Goal: Use online tool/utility: Utilize a website feature to perform a specific function

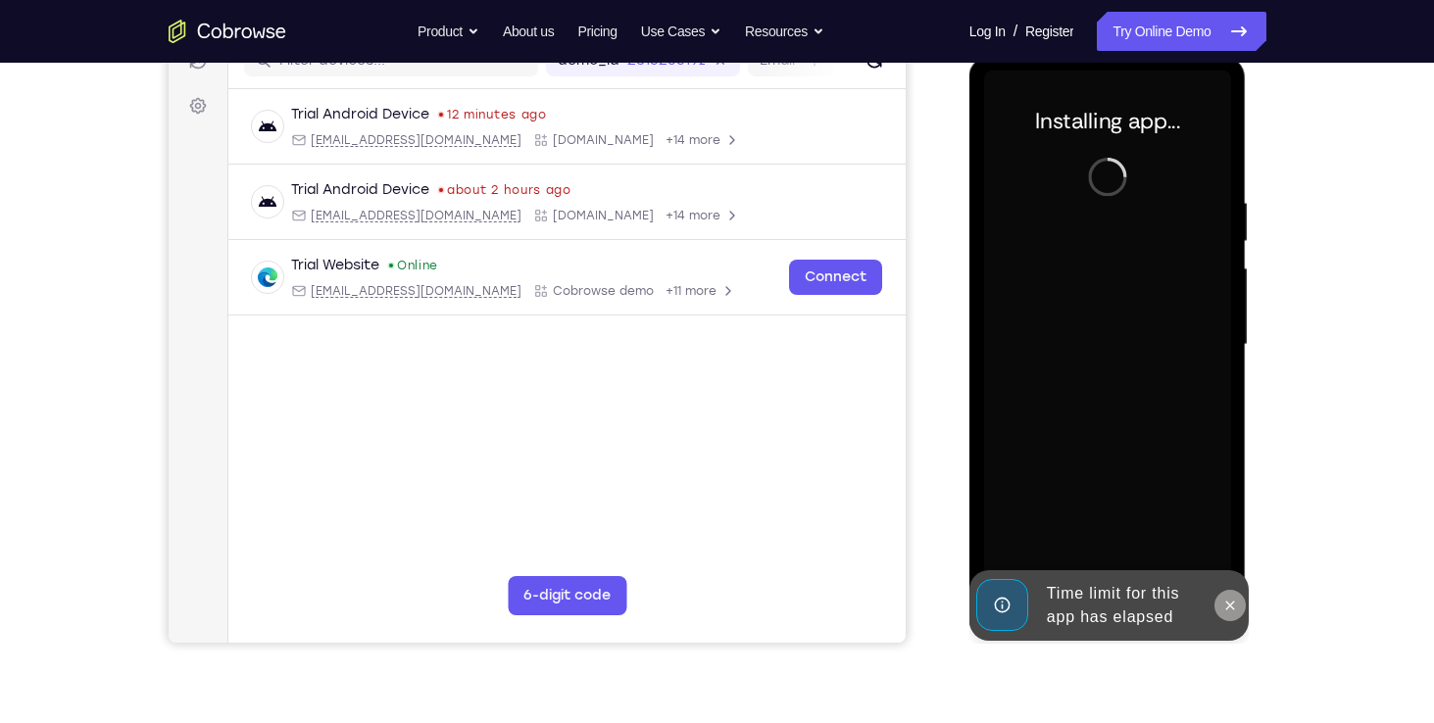
click at [1233, 612] on icon at bounding box center [1230, 606] width 16 height 16
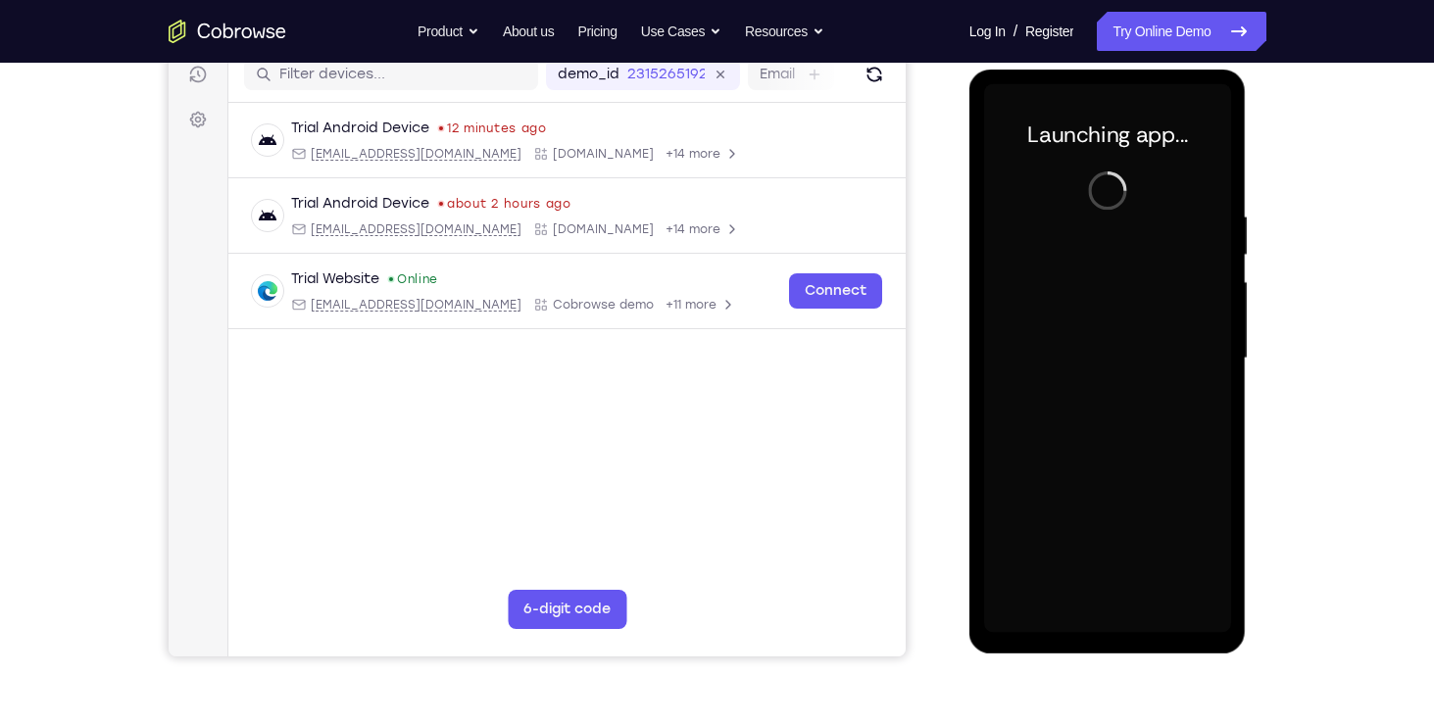
scroll to position [255, 0]
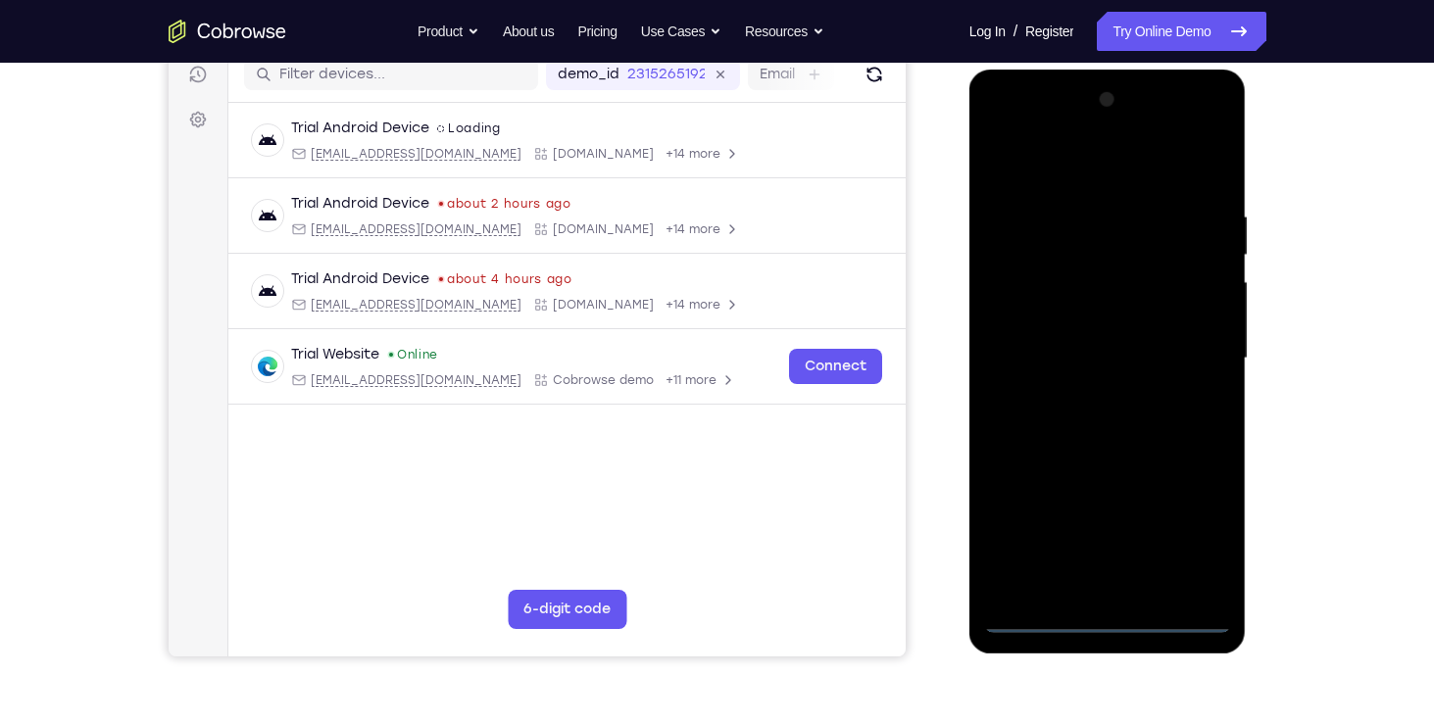
click at [1103, 625] on div at bounding box center [1107, 358] width 247 height 549
click at [1194, 539] on div at bounding box center [1107, 358] width 247 height 549
click at [1082, 178] on div at bounding box center [1107, 358] width 247 height 549
click at [1196, 356] on div at bounding box center [1107, 358] width 247 height 549
click at [1094, 398] on div at bounding box center [1107, 358] width 247 height 549
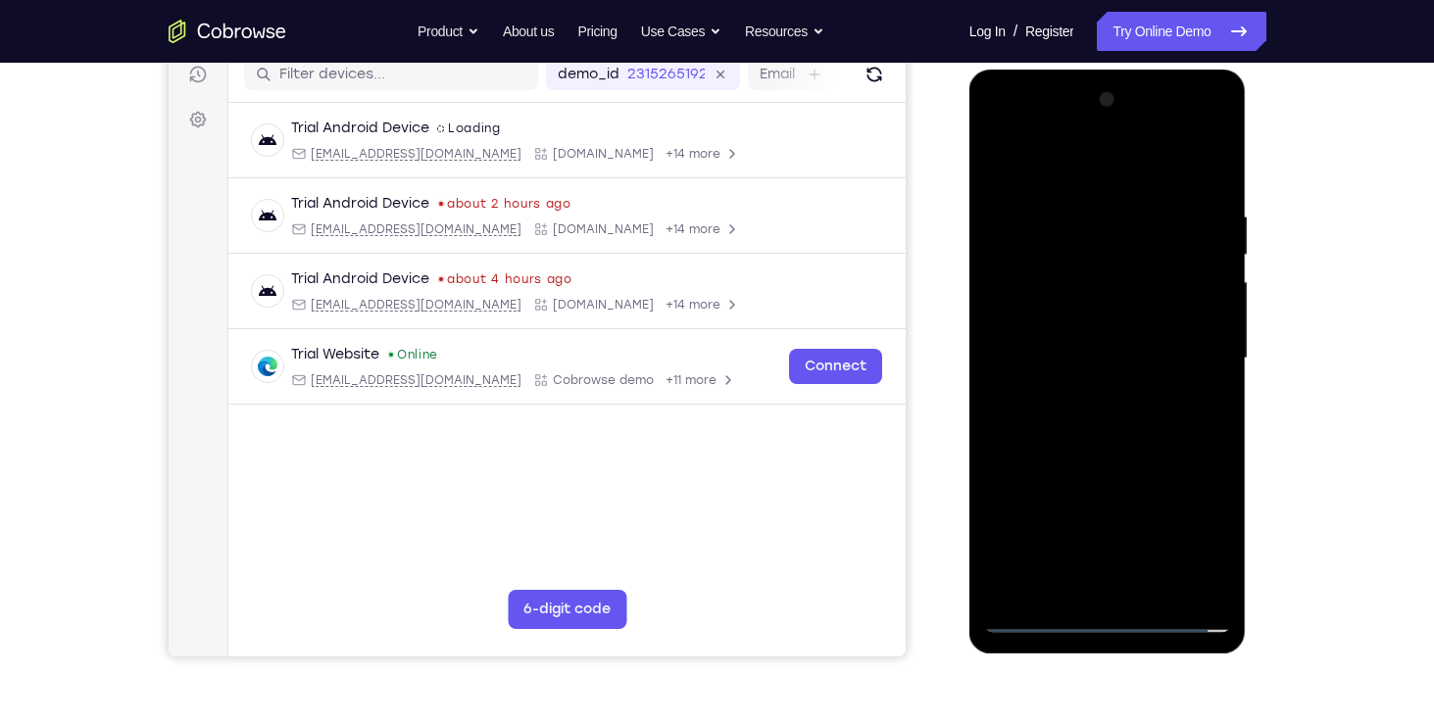
click at [1068, 341] on div at bounding box center [1107, 358] width 247 height 549
click at [1181, 554] on div at bounding box center [1107, 358] width 247 height 549
click at [1198, 475] on div at bounding box center [1107, 358] width 247 height 549
click at [1128, 508] on div at bounding box center [1107, 358] width 247 height 549
click at [1180, 552] on div at bounding box center [1107, 358] width 247 height 549
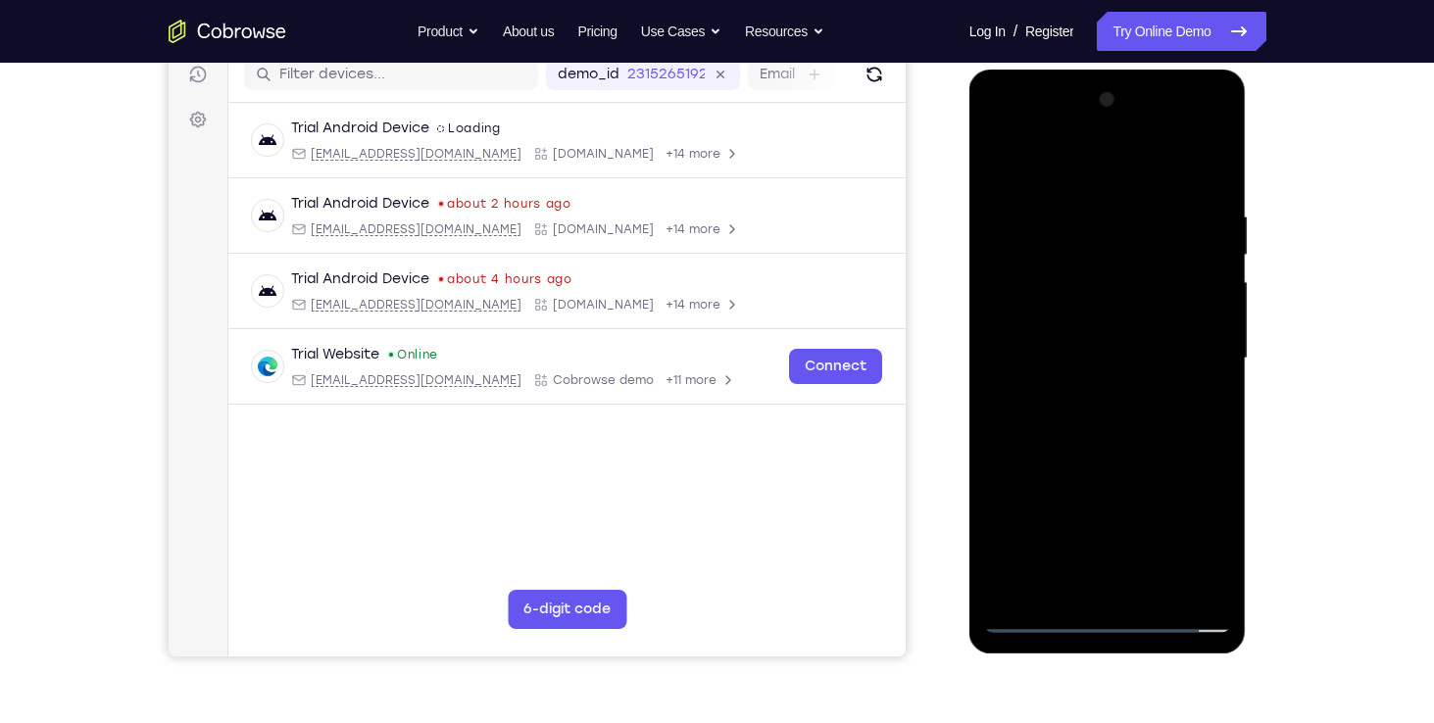
click at [1194, 482] on div at bounding box center [1107, 358] width 247 height 549
click at [1147, 476] on div at bounding box center [1107, 358] width 247 height 549
click at [1063, 509] on div at bounding box center [1107, 358] width 247 height 549
click at [1005, 580] on div at bounding box center [1107, 358] width 247 height 549
click at [1168, 469] on div at bounding box center [1107, 358] width 247 height 549
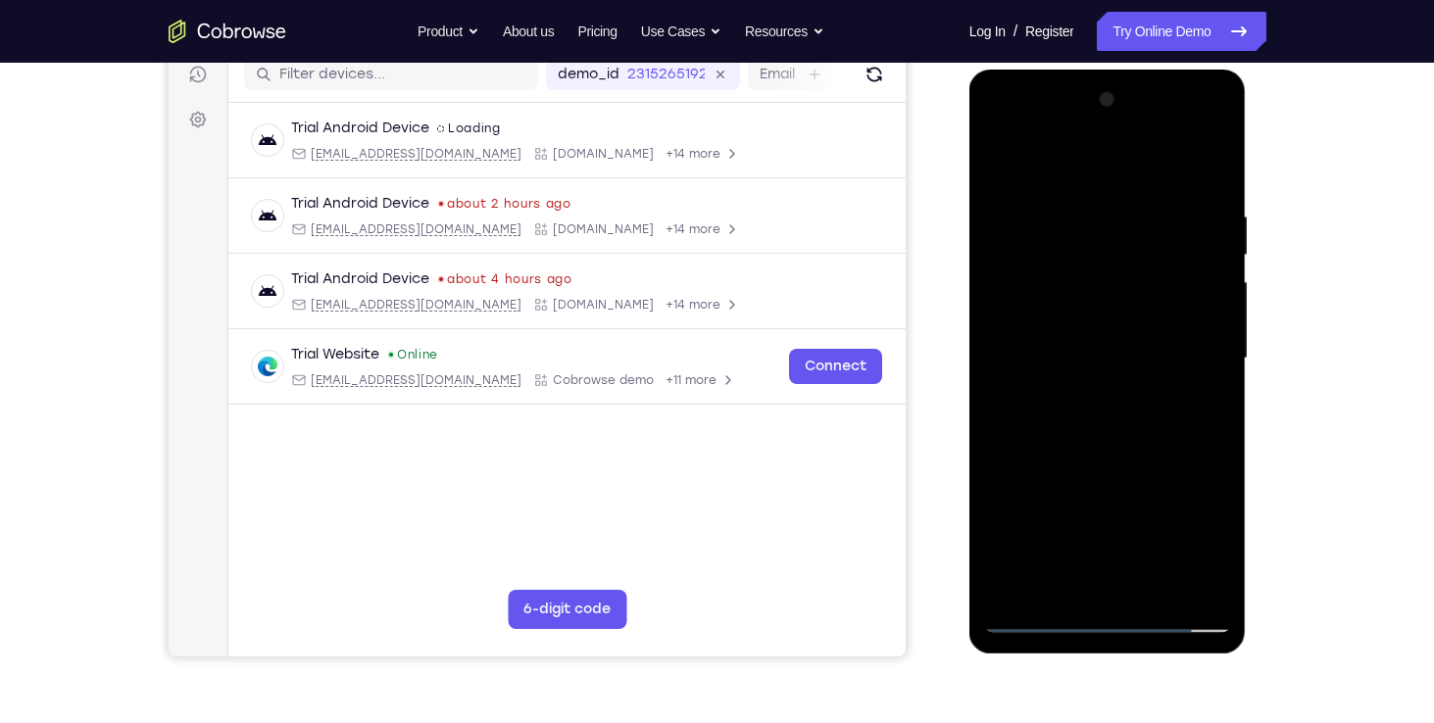
click at [1143, 470] on div at bounding box center [1107, 358] width 247 height 549
drag, startPoint x: 1123, startPoint y: 470, endPoint x: 1185, endPoint y: 480, distance: 62.5
click at [1185, 480] on div at bounding box center [1107, 358] width 247 height 549
click at [1222, 545] on div at bounding box center [1107, 358] width 247 height 549
click at [1194, 476] on div at bounding box center [1107, 358] width 247 height 549
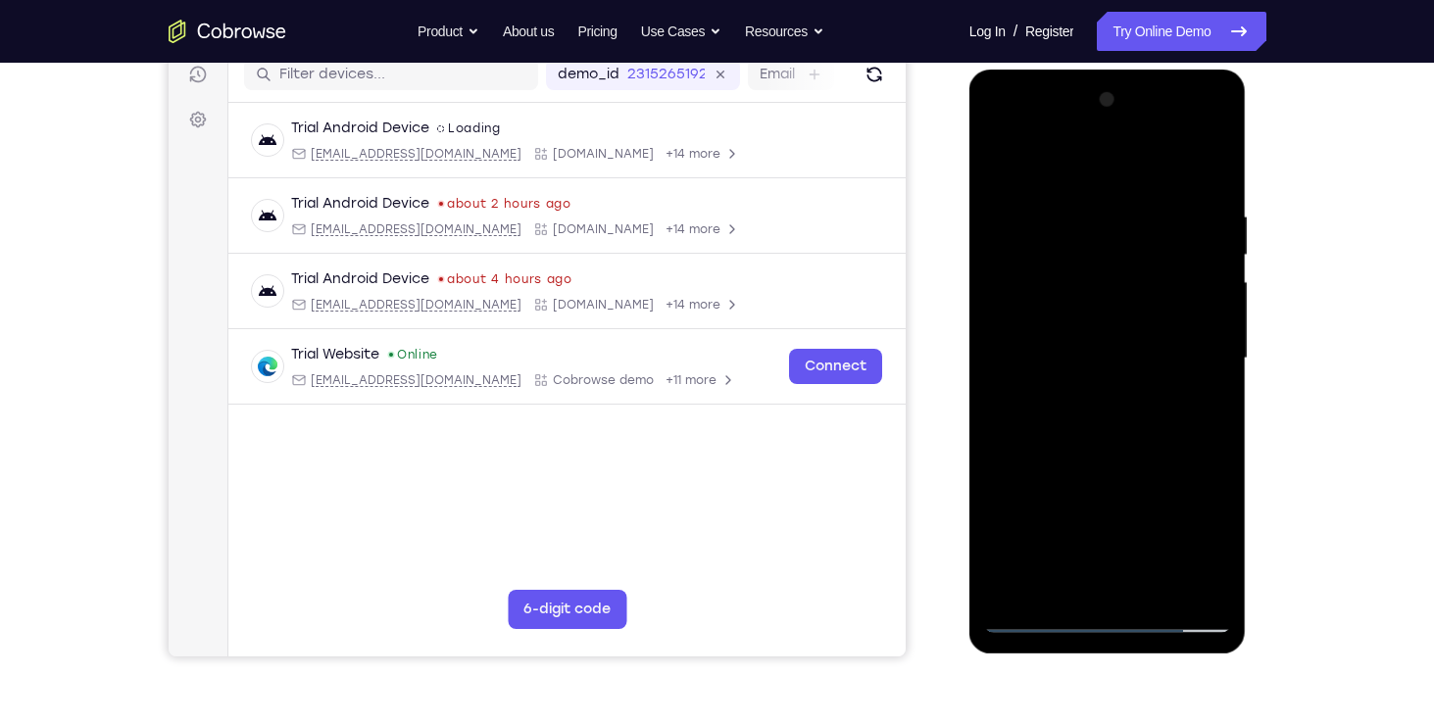
click at [1216, 544] on div at bounding box center [1107, 358] width 247 height 549
click at [1120, 486] on div at bounding box center [1107, 358] width 247 height 549
click at [1185, 476] on div at bounding box center [1107, 358] width 247 height 549
click at [1004, 577] on div at bounding box center [1107, 358] width 247 height 549
click at [1134, 325] on div at bounding box center [1107, 358] width 247 height 549
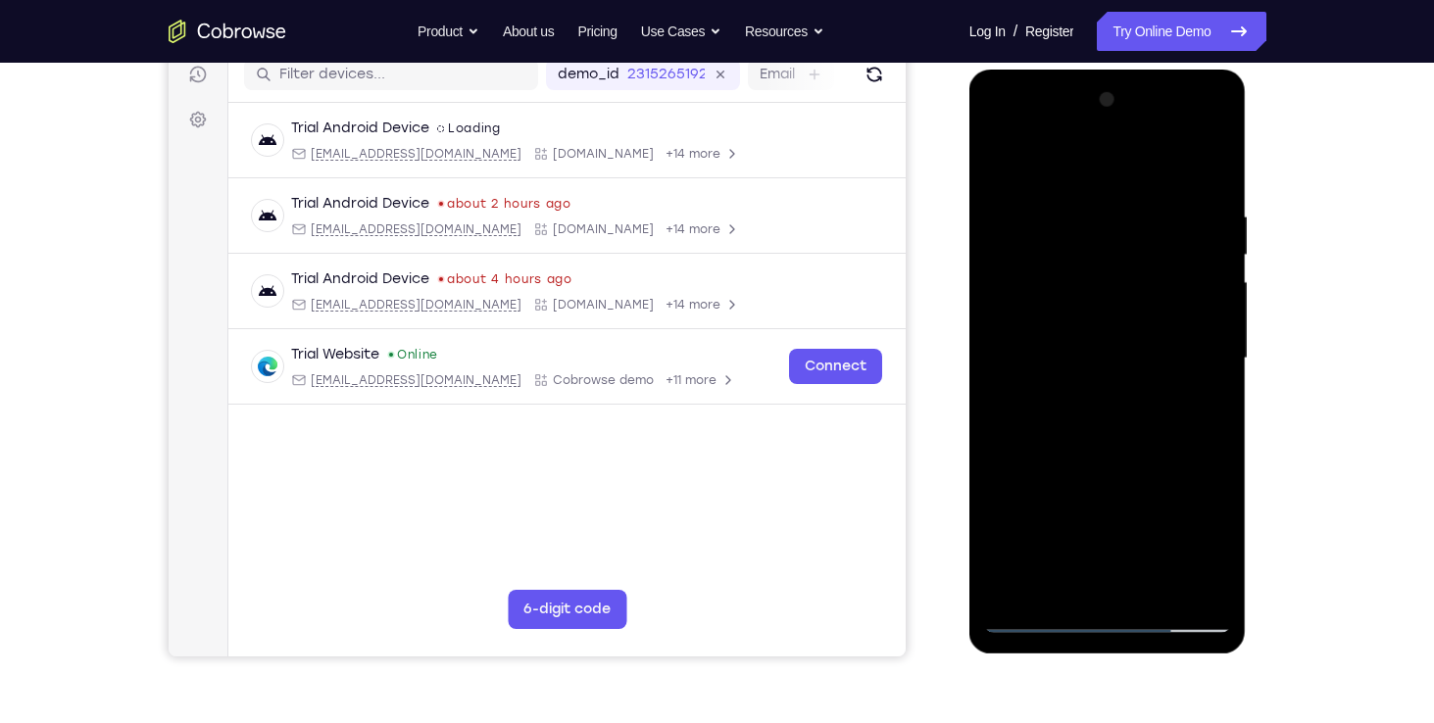
click at [1180, 543] on div at bounding box center [1107, 358] width 247 height 549
click at [1195, 475] on div at bounding box center [1107, 358] width 247 height 549
click at [1133, 514] on div at bounding box center [1107, 358] width 247 height 549
drag, startPoint x: 1180, startPoint y: 545, endPoint x: 1192, endPoint y: 475, distance: 70.6
click at [1192, 475] on div at bounding box center [1107, 358] width 247 height 549
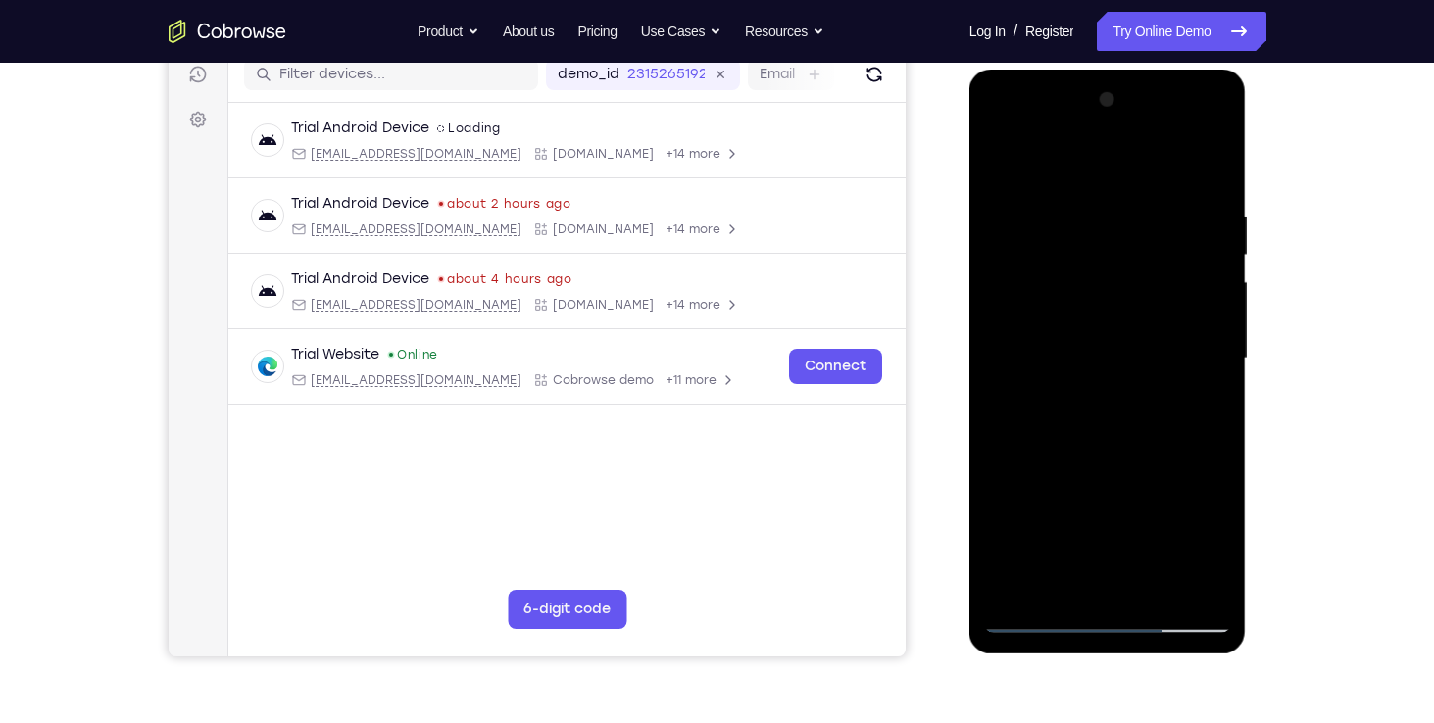
click at [1210, 320] on div at bounding box center [1107, 358] width 247 height 549
click at [1214, 547] on div at bounding box center [1107, 358] width 247 height 549
click at [1181, 550] on div at bounding box center [1107, 358] width 247 height 549
click at [1195, 475] on div at bounding box center [1107, 358] width 247 height 549
click at [1141, 476] on div at bounding box center [1107, 358] width 247 height 549
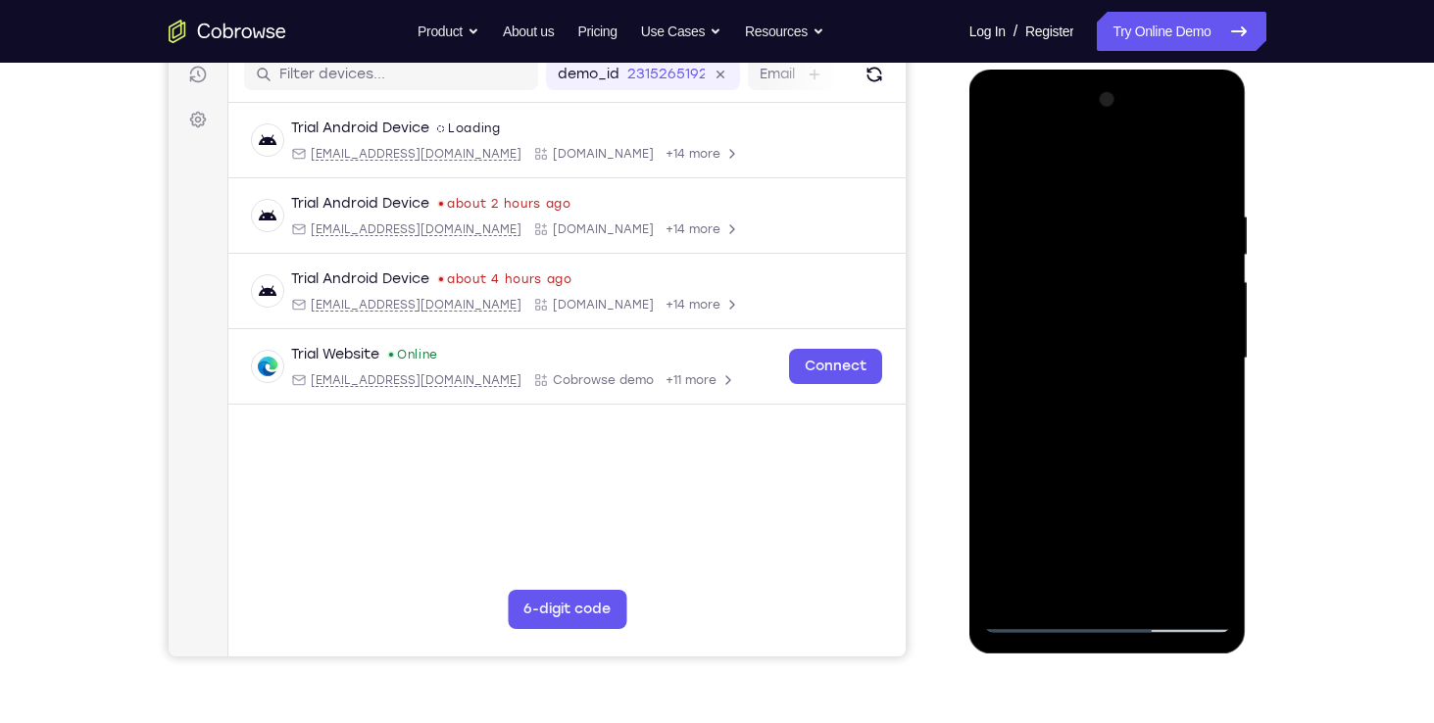
click at [1062, 509] on div at bounding box center [1107, 358] width 247 height 549
click at [993, 441] on div at bounding box center [1107, 358] width 247 height 549
click at [1020, 448] on div at bounding box center [1107, 358] width 247 height 549
click at [995, 437] on div at bounding box center [1107, 358] width 247 height 549
click at [1081, 355] on div at bounding box center [1107, 358] width 247 height 549
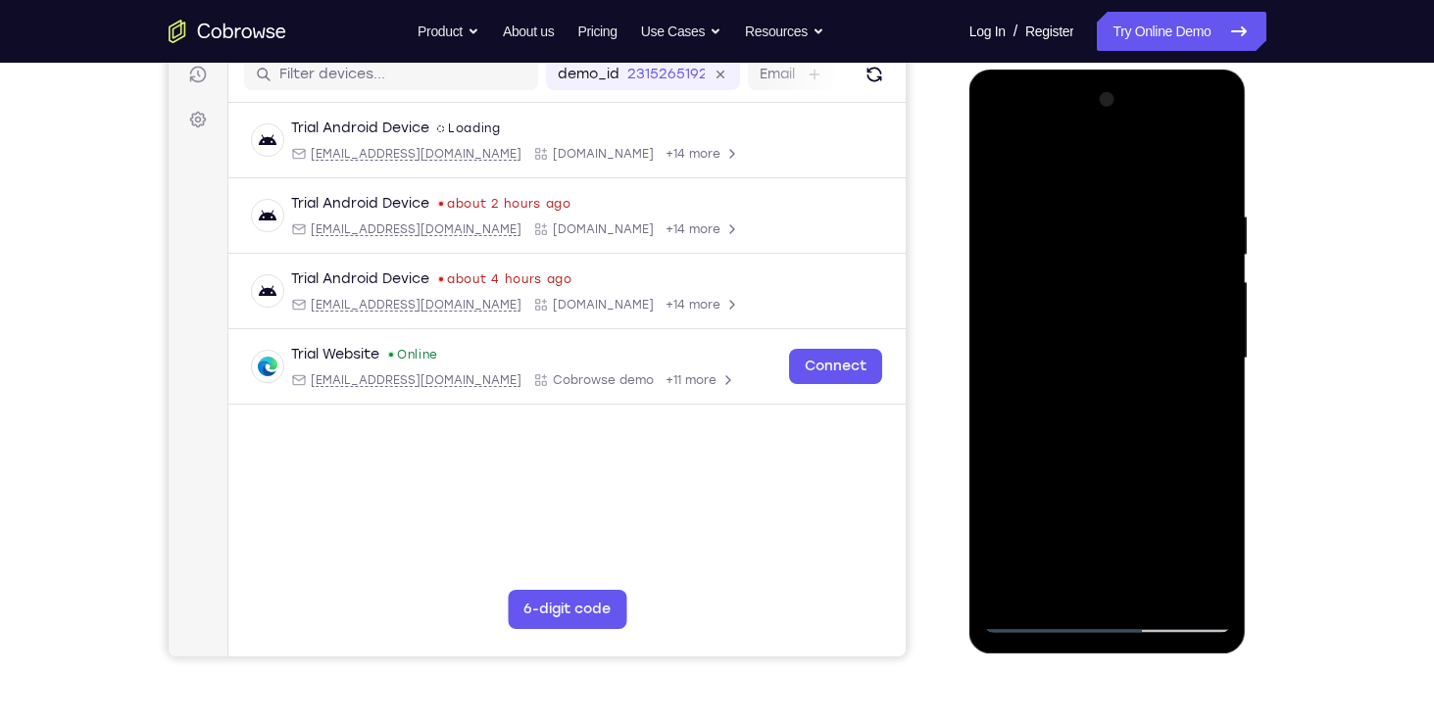
click at [1097, 419] on div at bounding box center [1107, 358] width 247 height 549
click at [1120, 413] on div at bounding box center [1107, 358] width 247 height 549
click at [1114, 451] on div at bounding box center [1107, 358] width 247 height 549
